Goal: Task Accomplishment & Management: Use online tool/utility

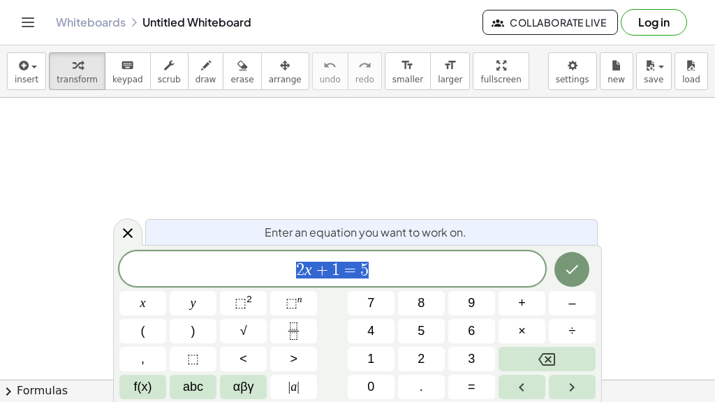
click at [286, 274] on span "2 x + 1 = 5" at bounding box center [332, 270] width 426 height 20
drag, startPoint x: 295, startPoint y: 274, endPoint x: 371, endPoint y: 269, distance: 76.2
click at [573, 269] on icon "Done" at bounding box center [572, 269] width 13 height 9
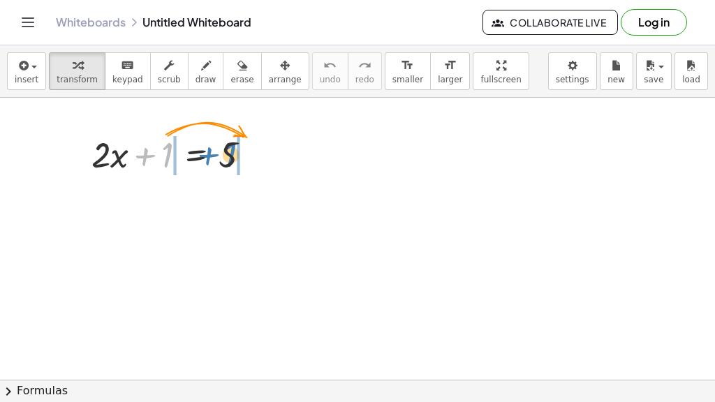
drag, startPoint x: 169, startPoint y: 155, endPoint x: 232, endPoint y: 154, distance: 63.5
click at [232, 154] on div at bounding box center [176, 153] width 184 height 47
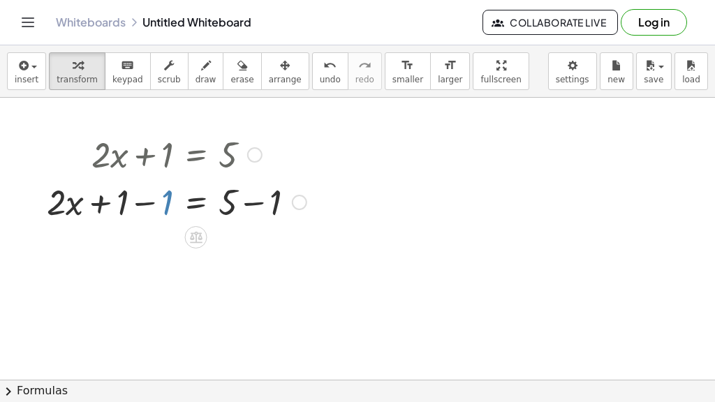
click at [164, 202] on div at bounding box center [177, 200] width 274 height 47
click at [142, 202] on div at bounding box center [177, 200] width 274 height 47
drag, startPoint x: 145, startPoint y: 202, endPoint x: 105, endPoint y: 201, distance: 40.5
click at [105, 201] on div at bounding box center [177, 200] width 274 height 47
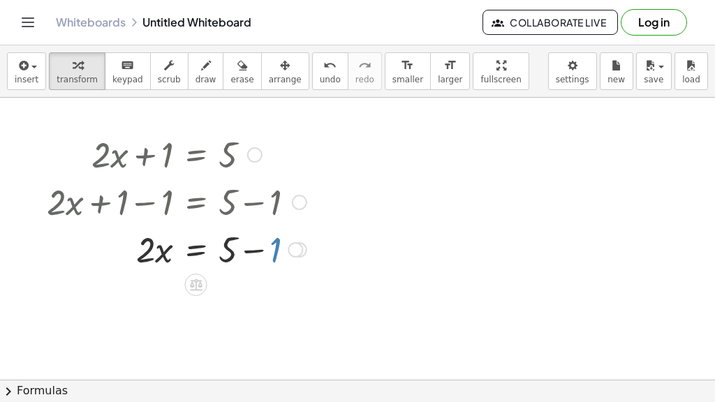
click at [276, 247] on div at bounding box center [177, 248] width 274 height 47
drag, startPoint x: 258, startPoint y: 251, endPoint x: 219, endPoint y: 253, distance: 39.1
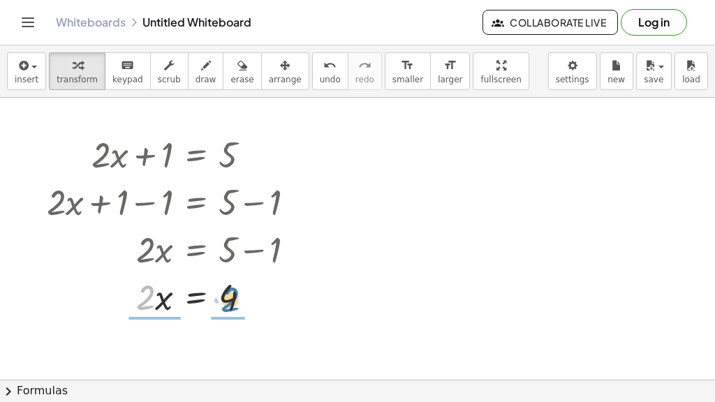
drag, startPoint x: 148, startPoint y: 296, endPoint x: 232, endPoint y: 298, distance: 84.5
click at [232, 298] on div at bounding box center [177, 295] width 274 height 47
drag, startPoint x: 157, startPoint y: 309, endPoint x: 147, endPoint y: 284, distance: 27.0
drag, startPoint x: 235, startPoint y: 313, endPoint x: 234, endPoint y: 289, distance: 23.7
click at [31, 18] on icon "Toggle navigation" at bounding box center [28, 22] width 12 height 8
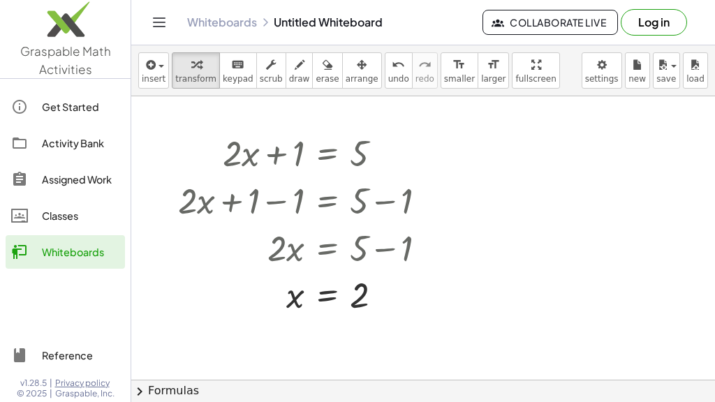
click at [658, 26] on button "Log in" at bounding box center [654, 22] width 66 height 27
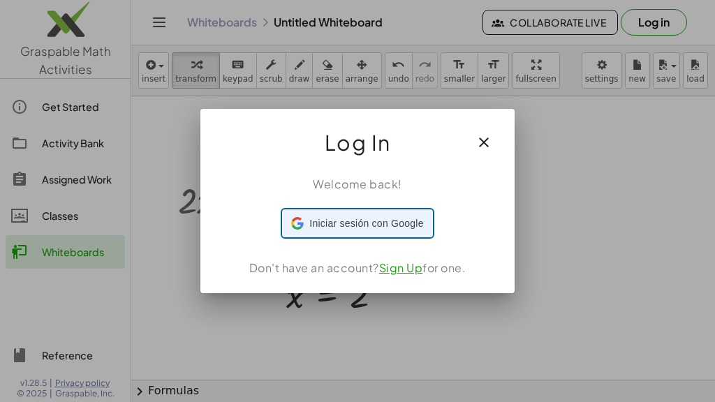
click at [395, 229] on span "Iniciar sesión con Google" at bounding box center [366, 223] width 114 height 15
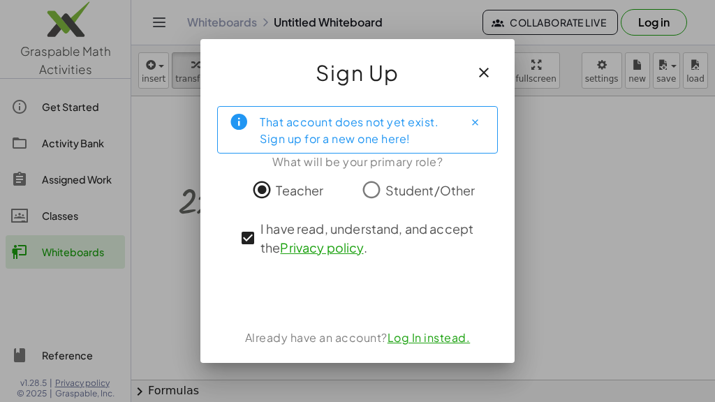
drag, startPoint x: 263, startPoint y: 124, endPoint x: 270, endPoint y: 125, distance: 7.1
click at [264, 124] on div "That account does not yet exist. Sign up for a new one here!" at bounding box center [356, 129] width 193 height 35
drag, startPoint x: 270, startPoint y: 125, endPoint x: 327, endPoint y: 125, distance: 56.5
click at [327, 125] on div "That account does not yet exist. Sign up for a new one here!" at bounding box center [356, 129] width 193 height 35
click at [360, 129] on div "That account does not yet exist. Sign up for a new one here!" at bounding box center [356, 129] width 193 height 35
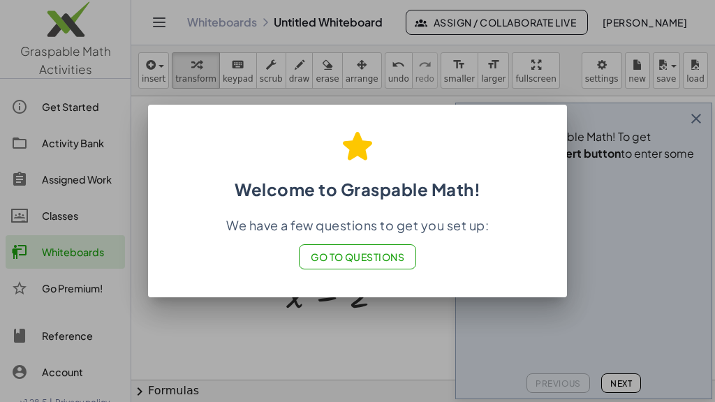
click at [368, 265] on button "Go to Questions" at bounding box center [358, 256] width 118 height 25
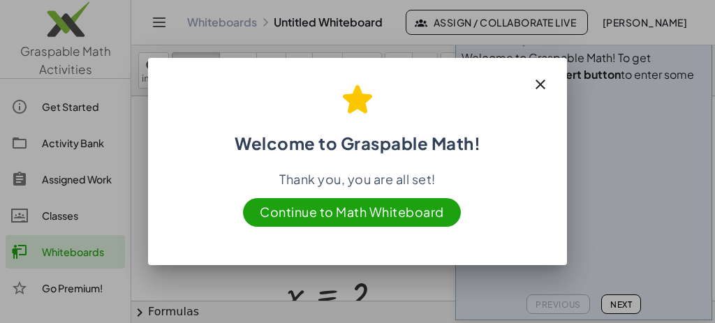
click at [360, 218] on span "Continue to Math Whiteboard" at bounding box center [352, 212] width 218 height 29
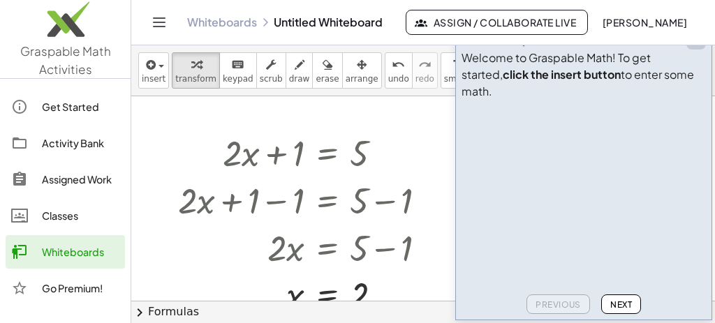
click at [698, 48] on icon "button" at bounding box center [696, 39] width 17 height 17
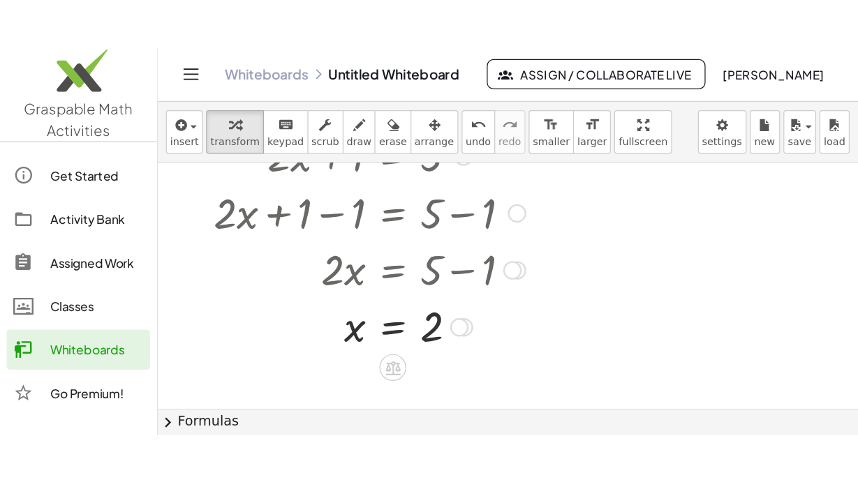
scroll to position [46, 0]
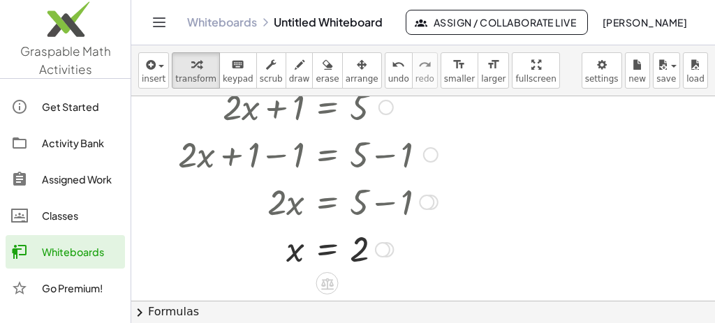
click at [288, 208] on div at bounding box center [330, 200] width 318 height 47
click at [426, 201] on div at bounding box center [426, 202] width 15 height 15
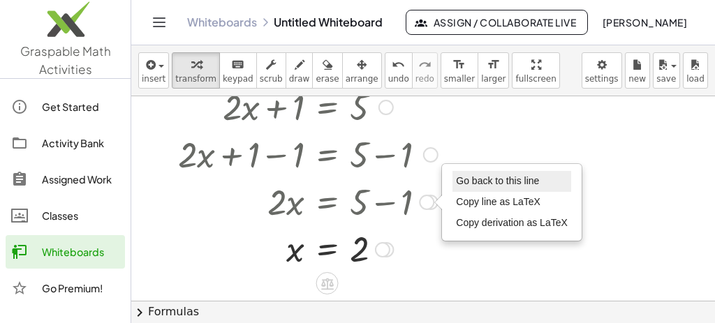
click at [513, 184] on span "Go back to this line" at bounding box center [497, 180] width 83 height 11
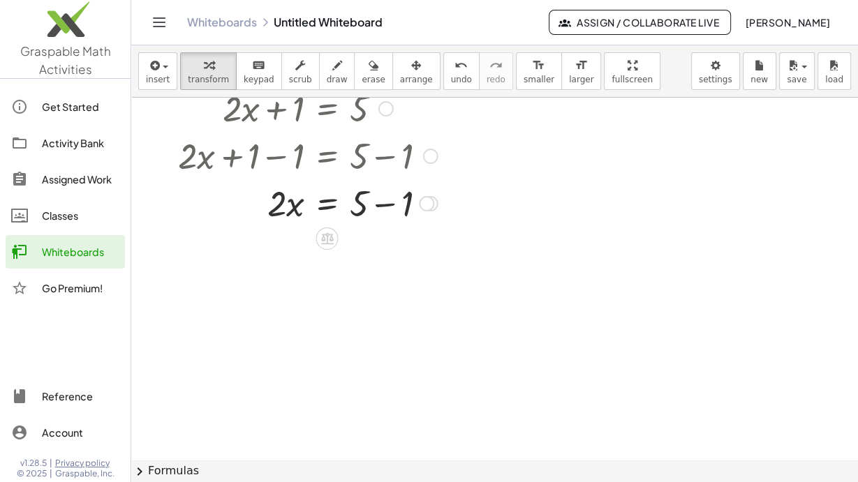
click at [329, 201] on div at bounding box center [308, 202] width 274 height 47
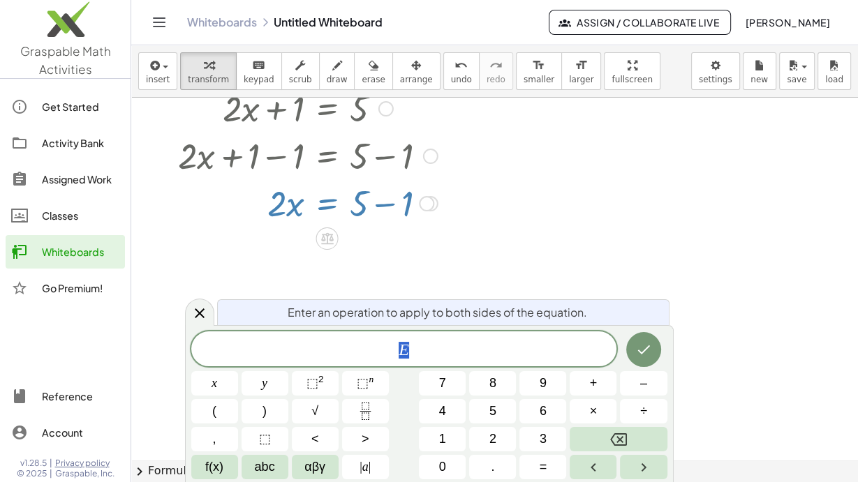
drag, startPoint x: 405, startPoint y: 345, endPoint x: 396, endPoint y: 346, distance: 9.1
click at [361, 158] on div at bounding box center [308, 154] width 274 height 47
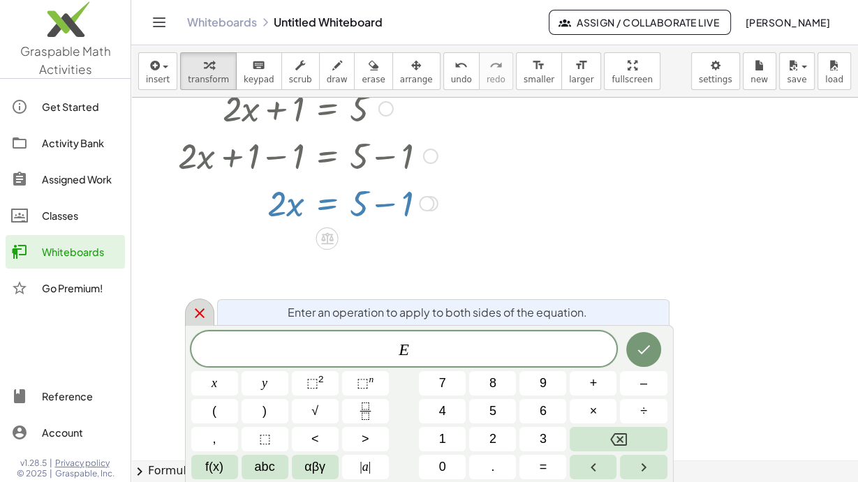
click at [196, 315] on icon at bounding box center [200, 314] width 10 height 10
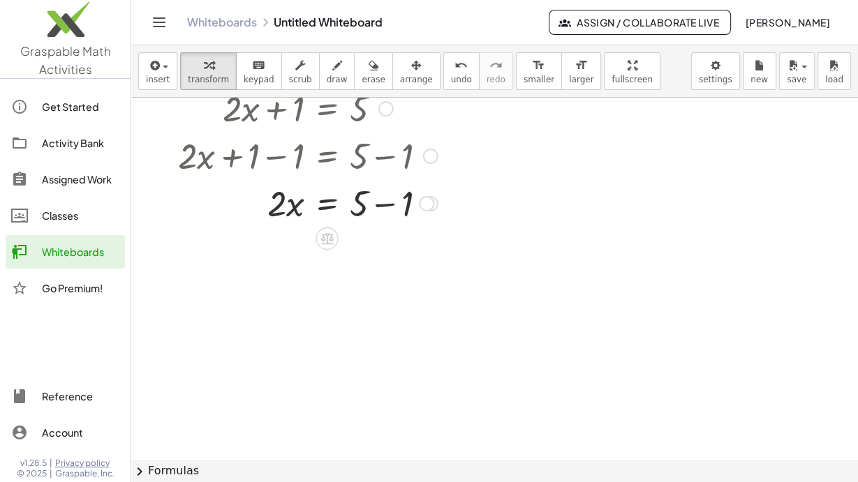
click at [296, 200] on div at bounding box center [308, 202] width 274 height 47
click at [296, 205] on div at bounding box center [308, 202] width 274 height 47
click at [295, 207] on div at bounding box center [308, 202] width 274 height 47
click at [333, 207] on div at bounding box center [308, 202] width 274 height 47
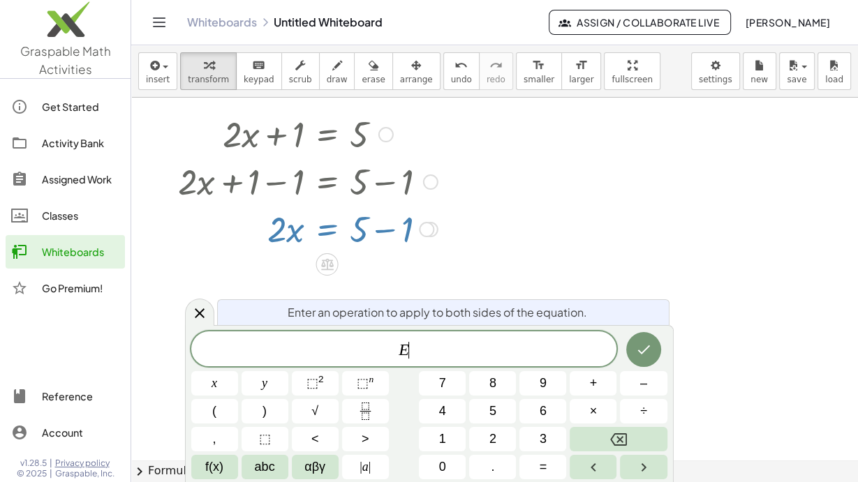
scroll to position [0, 0]
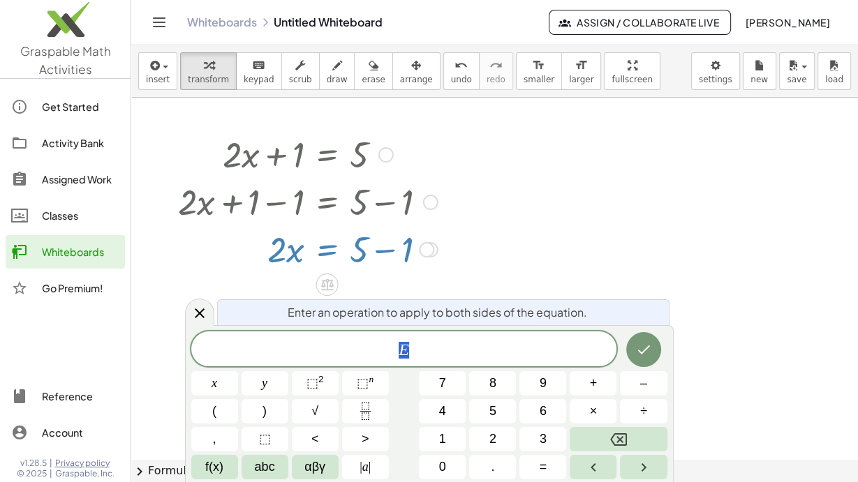
drag, startPoint x: 410, startPoint y: 351, endPoint x: 399, endPoint y: 350, distance: 10.6
click at [399, 350] on span "E" at bounding box center [404, 351] width 426 height 20
click at [653, 352] on button "Done" at bounding box center [643, 349] width 35 height 35
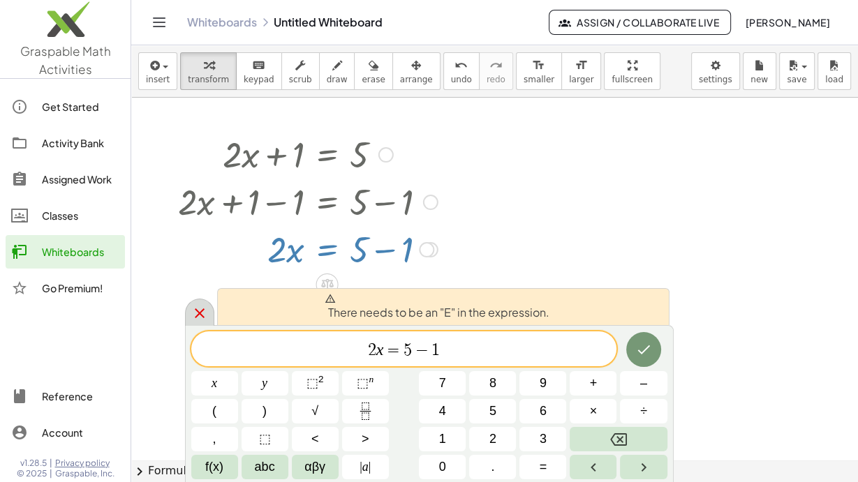
click at [193, 318] on icon at bounding box center [199, 313] width 17 height 17
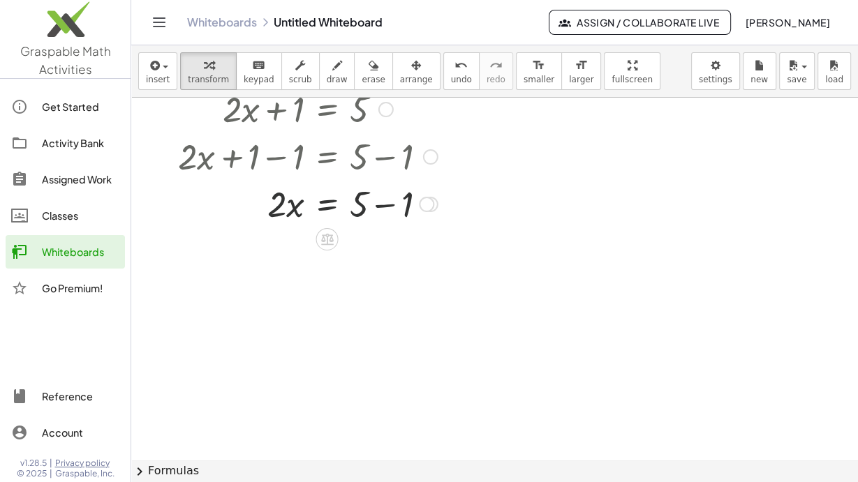
scroll to position [46, 0]
click at [451, 77] on span "undo" at bounding box center [461, 80] width 21 height 10
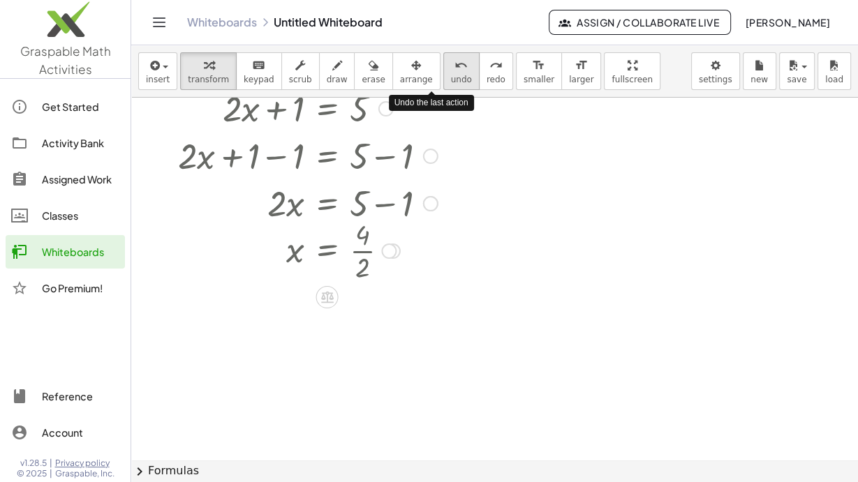
click at [451, 77] on span "undo" at bounding box center [461, 80] width 21 height 10
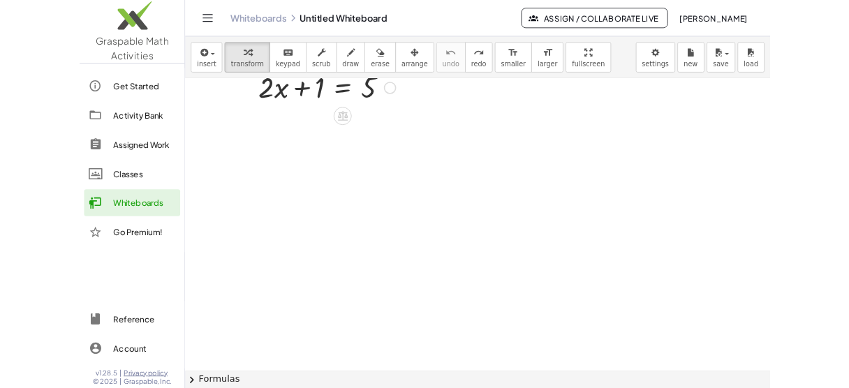
scroll to position [0, 0]
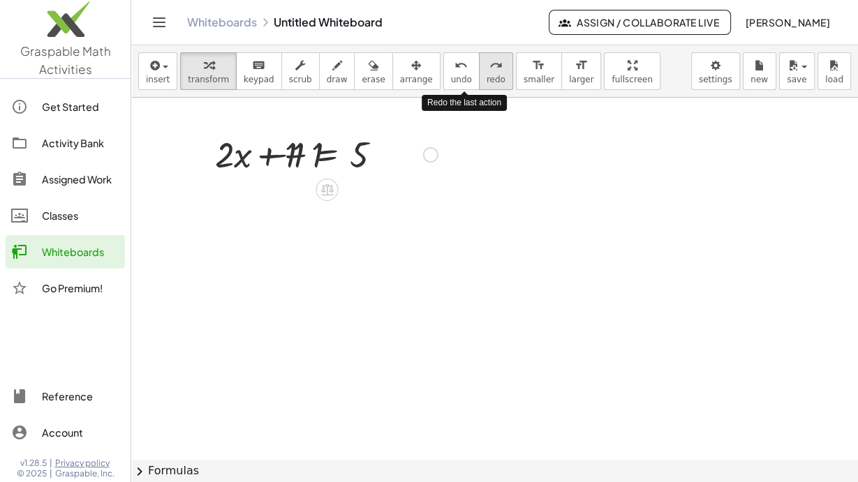
click at [489, 71] on icon "redo" at bounding box center [495, 65] width 13 height 17
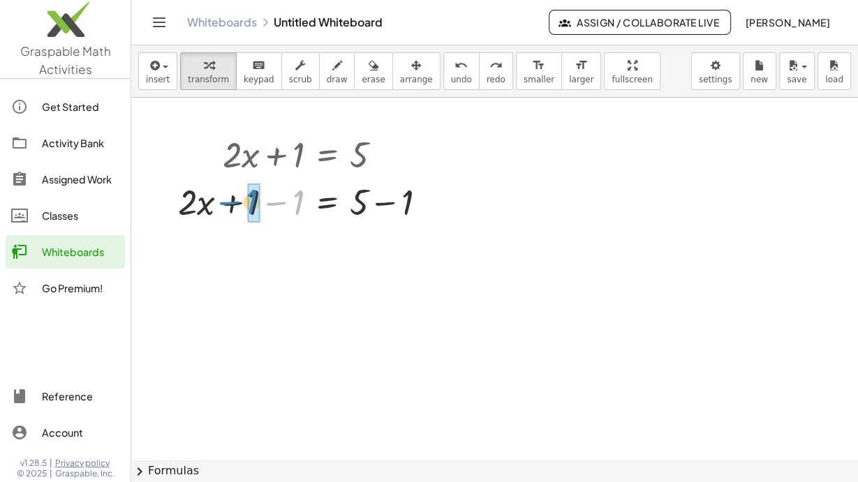
drag, startPoint x: 279, startPoint y: 203, endPoint x: 232, endPoint y: 202, distance: 46.8
click at [232, 202] on div at bounding box center [308, 200] width 274 height 47
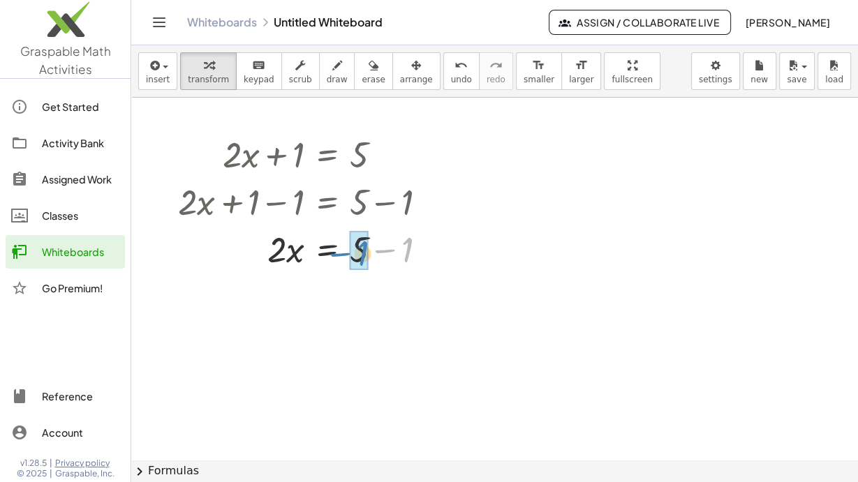
drag, startPoint x: 409, startPoint y: 246, endPoint x: 364, endPoint y: 250, distance: 44.8
click at [273, 298] on div at bounding box center [308, 295] width 274 height 47
drag, startPoint x: 72, startPoint y: 182, endPoint x: 621, endPoint y: 75, distance: 559.0
click at [72, 182] on div "Assigned Work" at bounding box center [80, 179] width 77 height 17
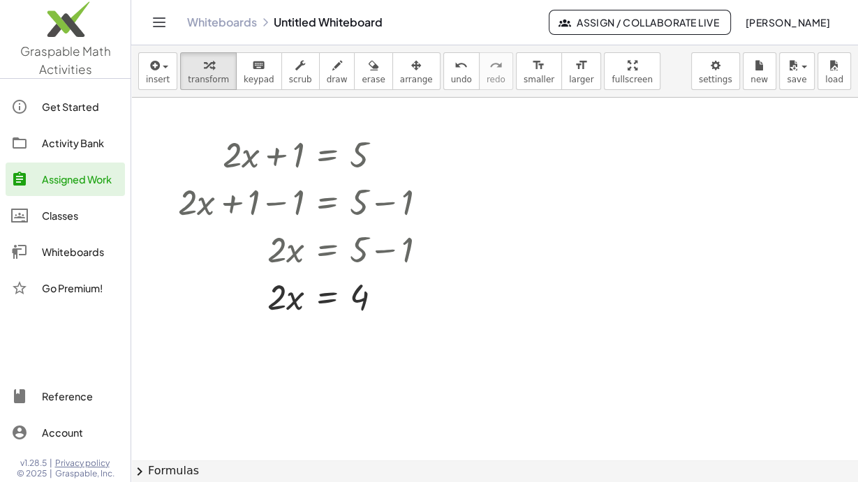
click at [161, 27] on icon "Toggle navigation" at bounding box center [160, 22] width 12 height 8
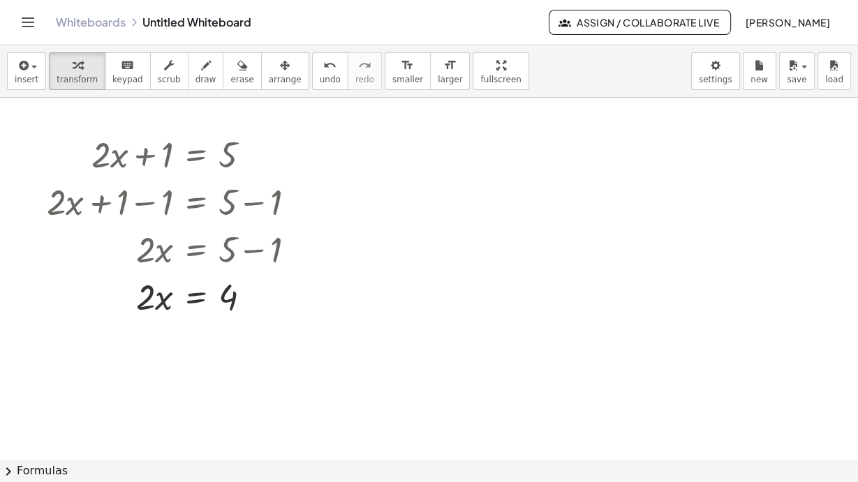
click at [31, 22] on icon "Toggle navigation" at bounding box center [28, 22] width 12 height 8
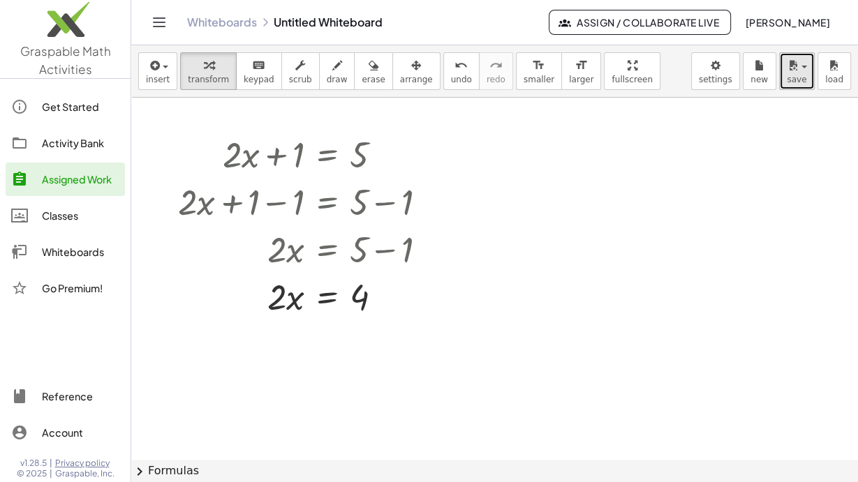
click at [794, 83] on span "save" at bounding box center [797, 80] width 20 height 10
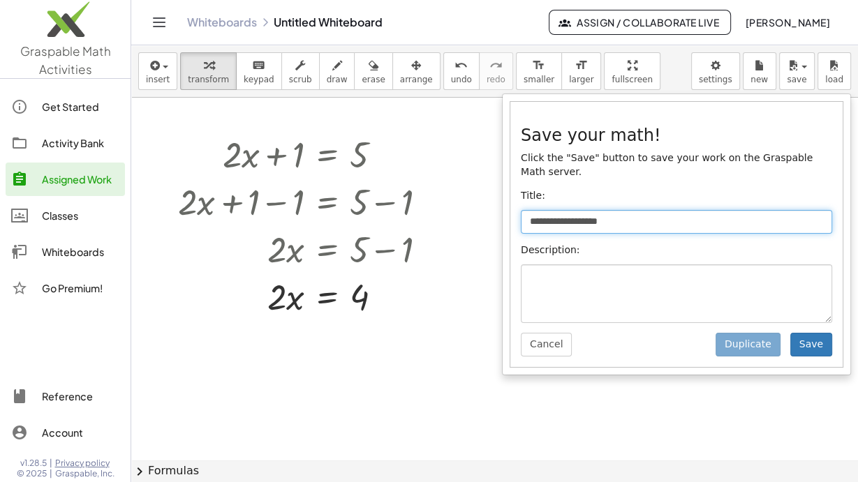
drag, startPoint x: 635, startPoint y: 212, endPoint x: 527, endPoint y: 202, distance: 108.7
click at [527, 210] on input "**********" at bounding box center [676, 222] width 311 height 24
type input "**********"
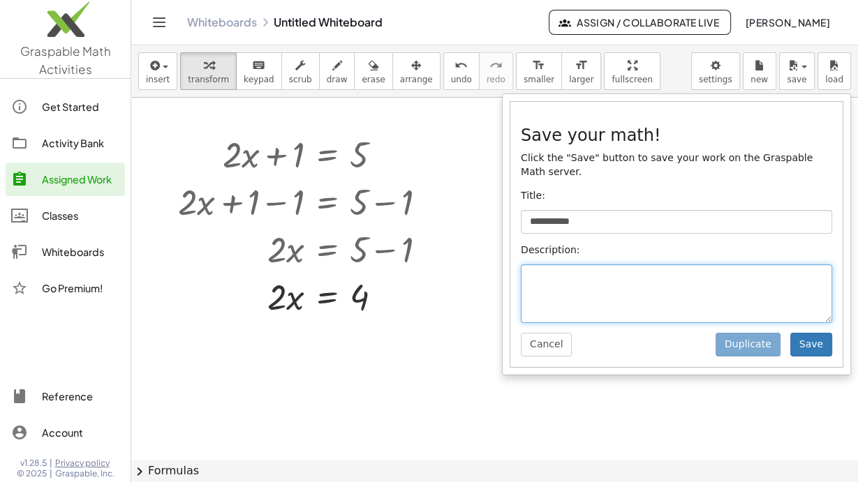
click at [637, 287] on textarea at bounding box center [676, 294] width 311 height 59
click at [615, 269] on textarea "********" at bounding box center [676, 294] width 311 height 59
type textarea "********"
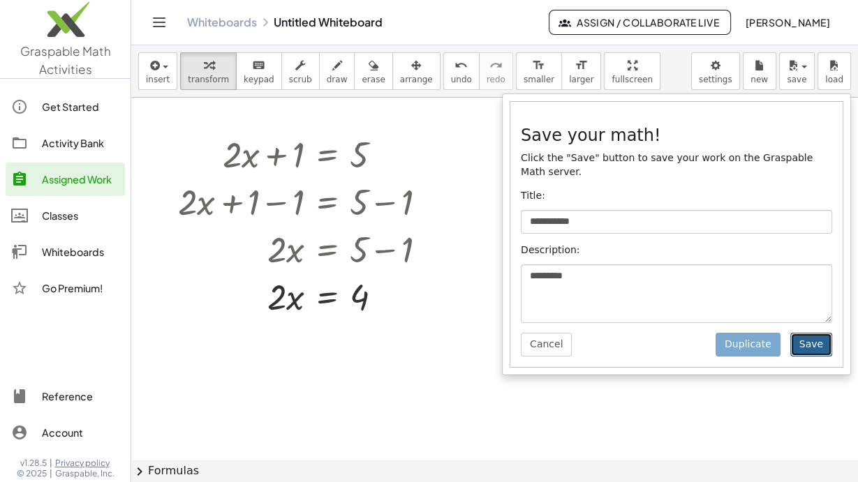
click at [819, 334] on button "Save" at bounding box center [811, 345] width 42 height 24
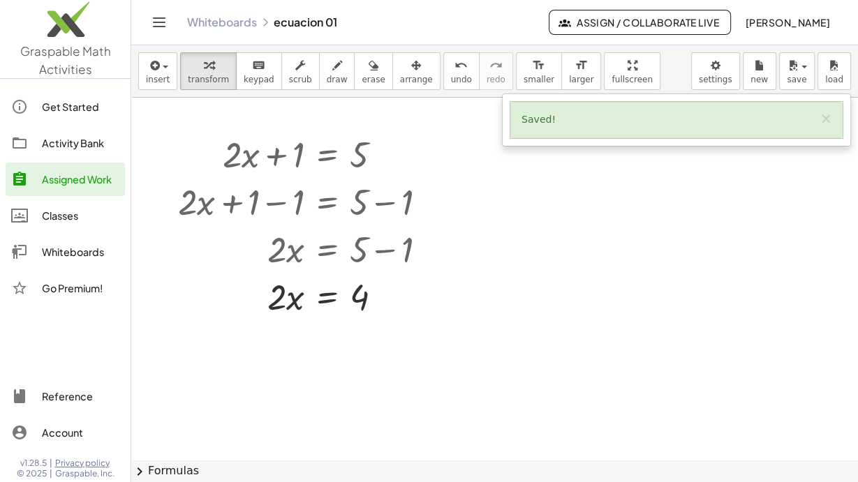
click at [74, 180] on div "Assigned Work" at bounding box center [80, 179] width 77 height 17
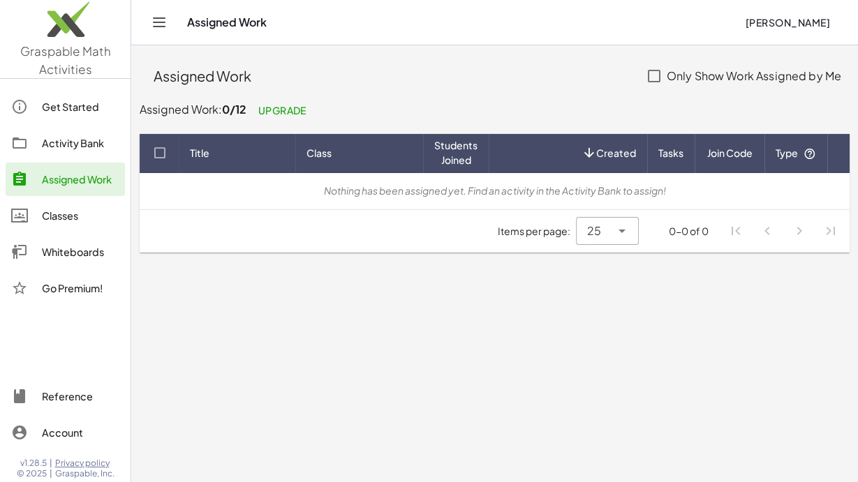
click at [73, 142] on div "Activity Bank" at bounding box center [80, 143] width 77 height 17
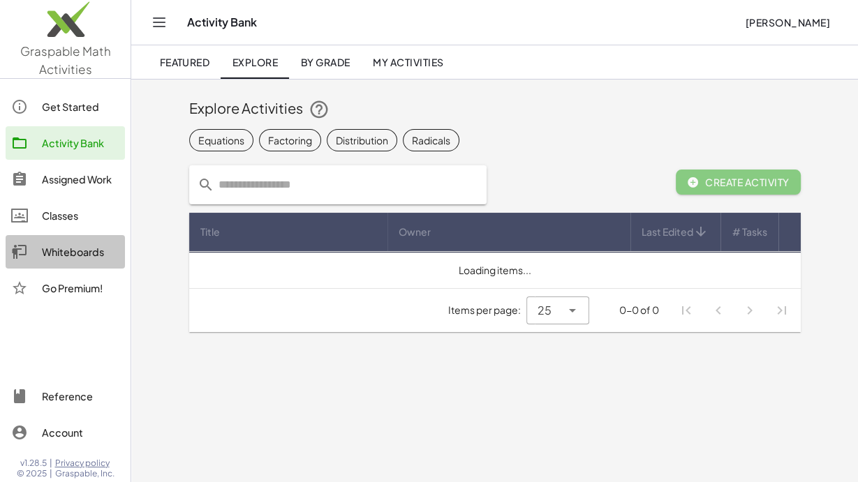
click at [80, 251] on div "Whiteboards" at bounding box center [80, 252] width 77 height 17
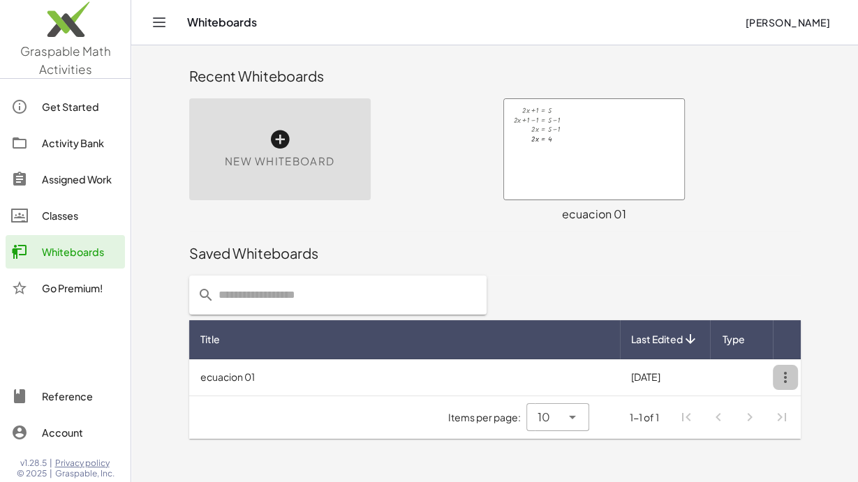
click at [785, 378] on icon "button" at bounding box center [785, 377] width 25 height 25
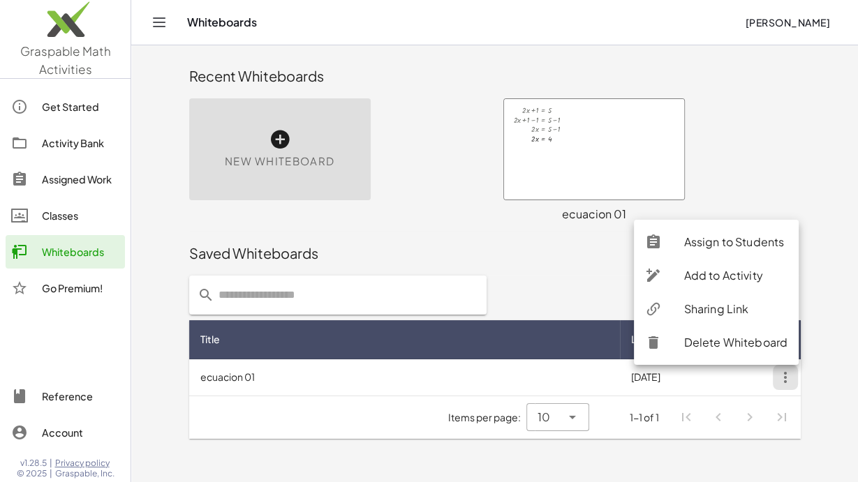
click at [730, 313] on div "Sharing Link" at bounding box center [736, 309] width 104 height 17
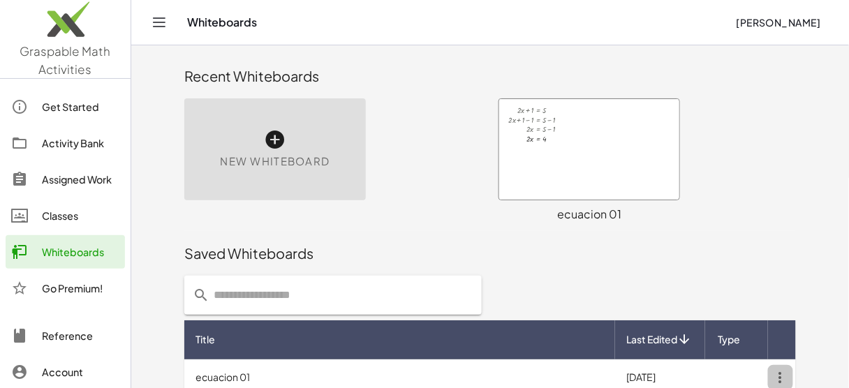
click at [783, 377] on icon "button" at bounding box center [780, 377] width 25 height 25
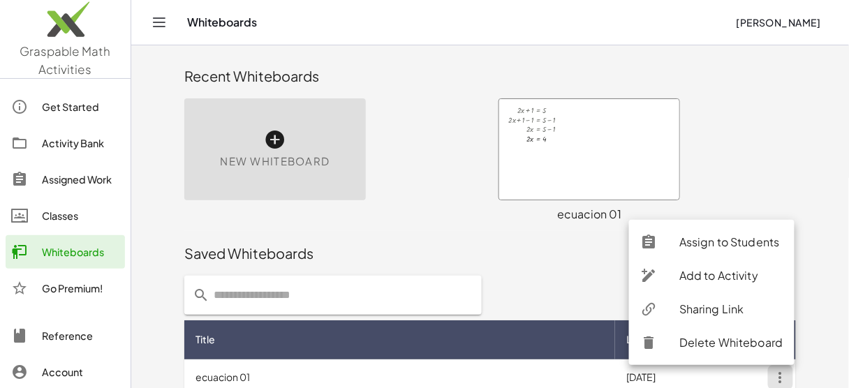
click at [722, 311] on div "Sharing Link" at bounding box center [731, 309] width 104 height 17
